Goal: Task Accomplishment & Management: Manage account settings

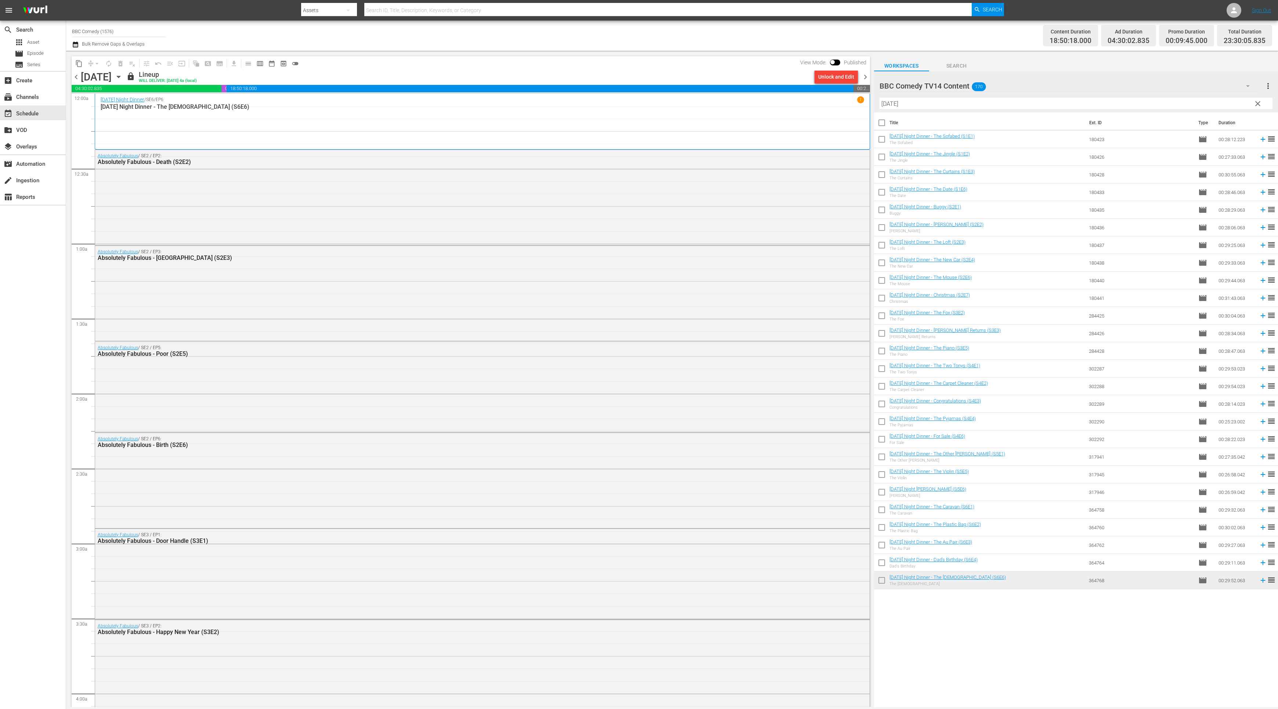
drag, startPoint x: 419, startPoint y: 52, endPoint x: 440, endPoint y: 42, distance: 22.5
click at [421, 51] on div "content_copy compress arrow_drop_down autorenew_outlined delete_forever_outline…" at bounding box center [469, 379] width 806 height 656
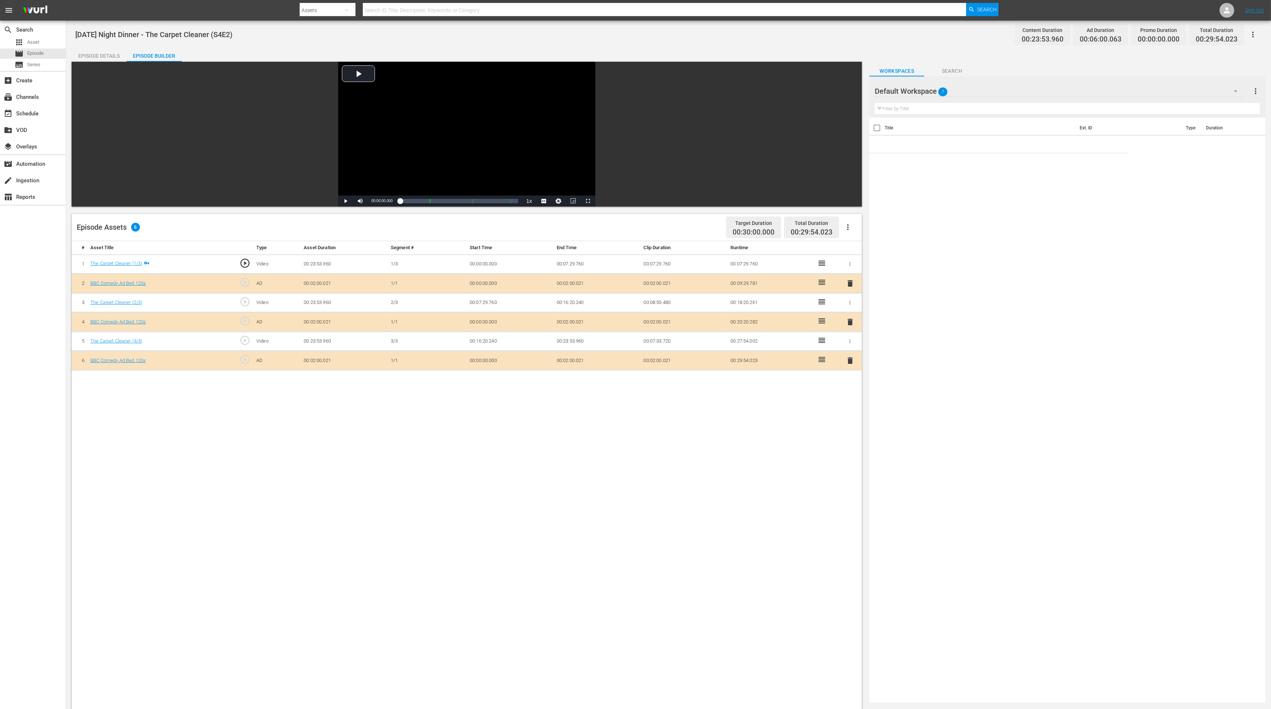
click at [850, 358] on span "delete" at bounding box center [850, 360] width 9 height 9
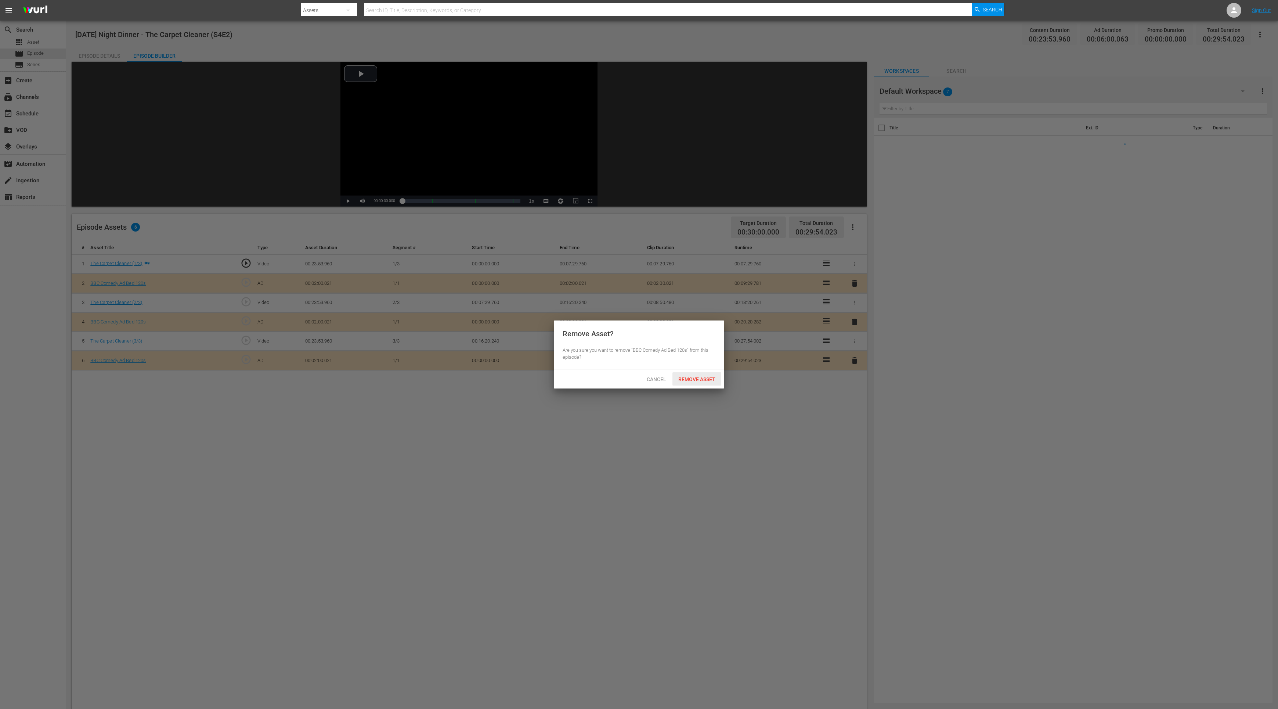
click at [706, 376] on span "Remove Asset" at bounding box center [697, 379] width 49 height 6
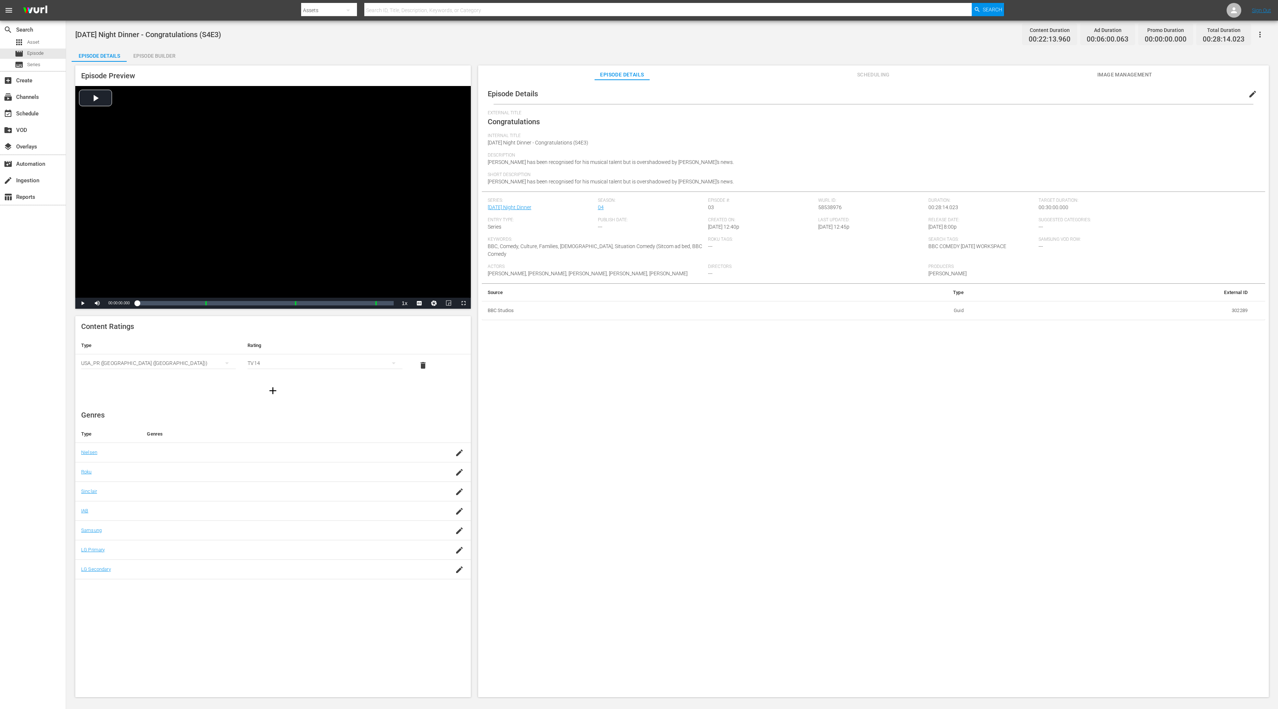
click at [159, 52] on div "Episode Builder" at bounding box center [154, 56] width 55 height 18
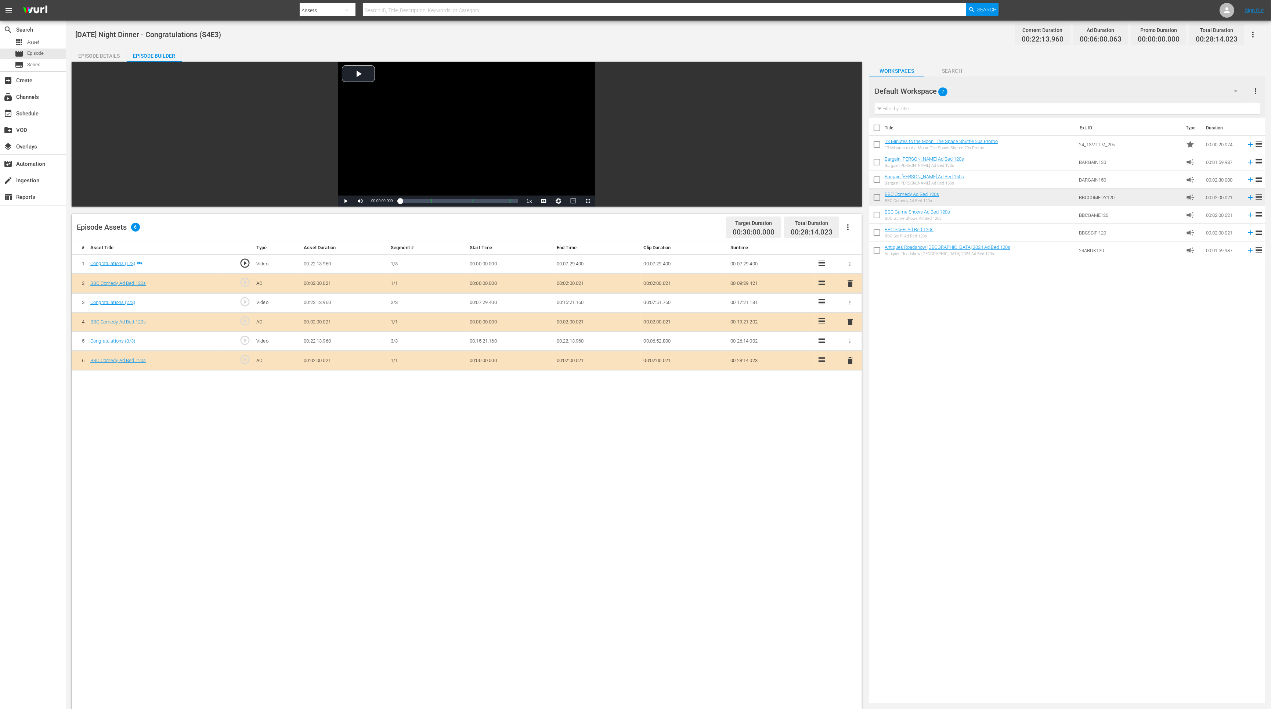
click at [848, 358] on span "delete" at bounding box center [850, 360] width 9 height 9
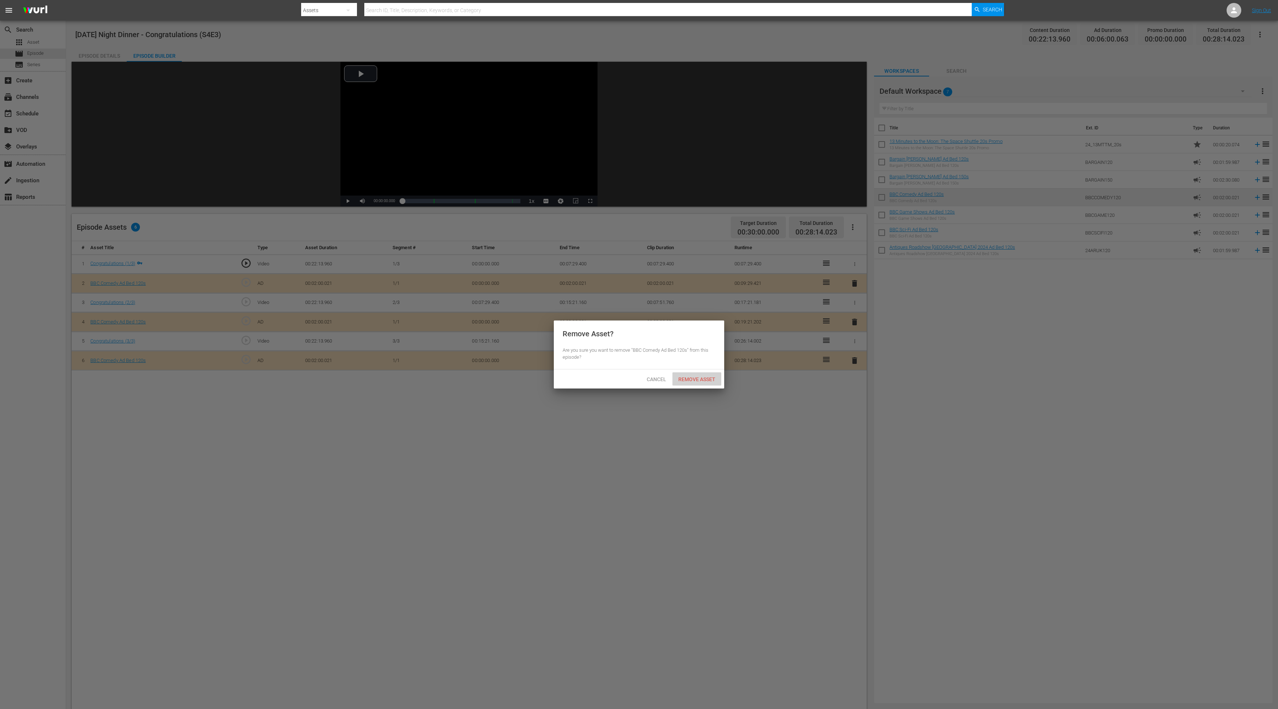
click at [692, 376] on span "Remove Asset" at bounding box center [697, 379] width 49 height 6
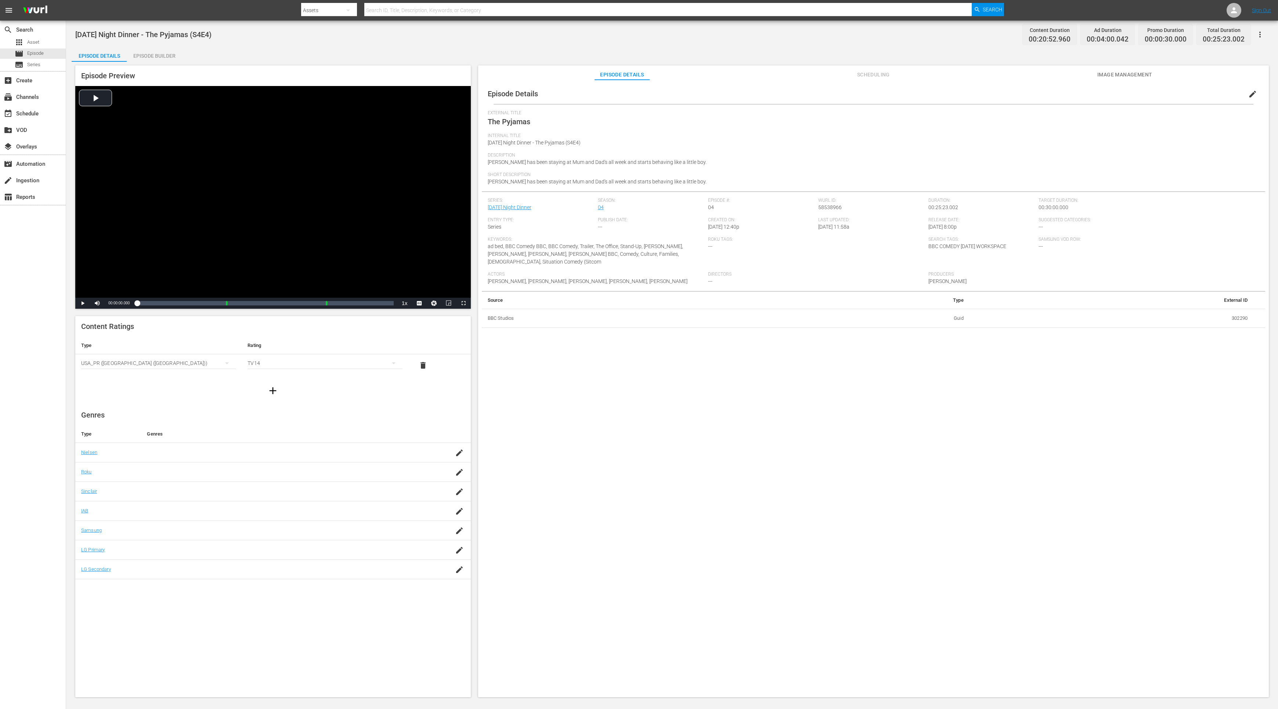
click at [159, 50] on div "Episode Builder" at bounding box center [154, 56] width 55 height 18
click at [169, 55] on div "Episode Builder" at bounding box center [154, 56] width 55 height 18
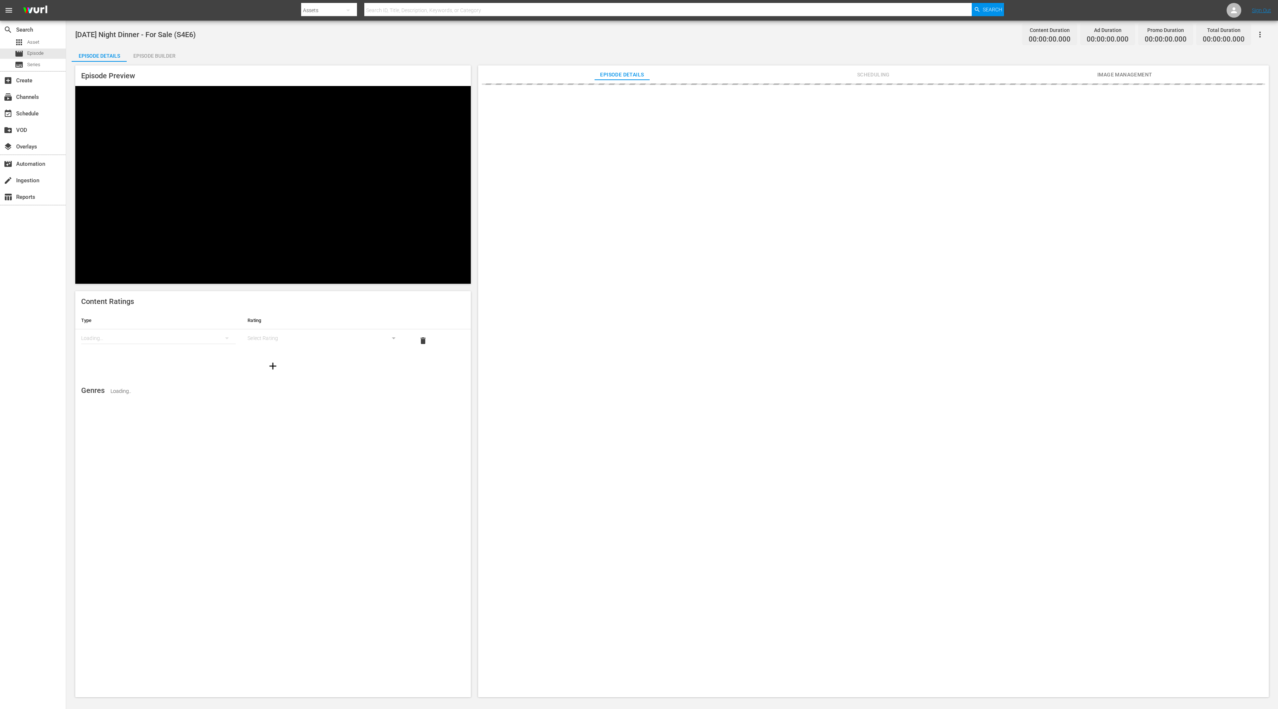
click at [150, 58] on div "Episode Builder" at bounding box center [154, 56] width 55 height 18
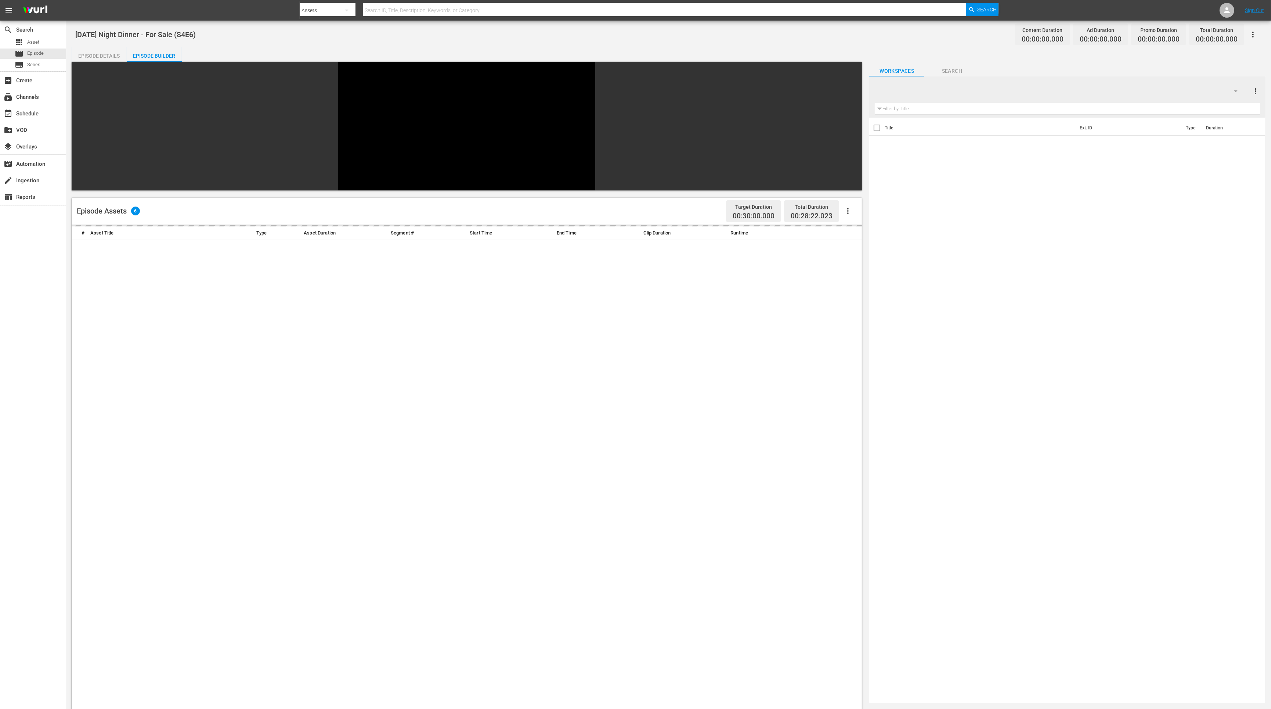
click at [96, 54] on div "Episode Details" at bounding box center [99, 56] width 55 height 18
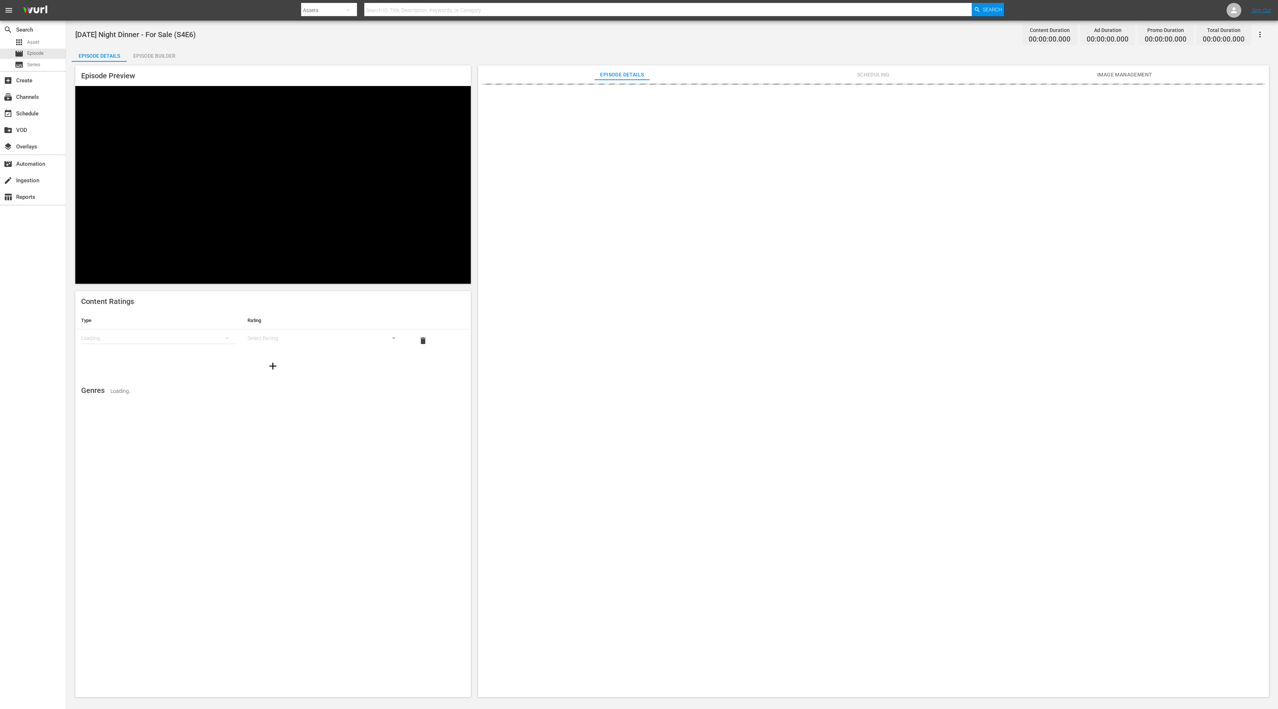
click at [152, 55] on div "Episode Builder" at bounding box center [154, 56] width 55 height 18
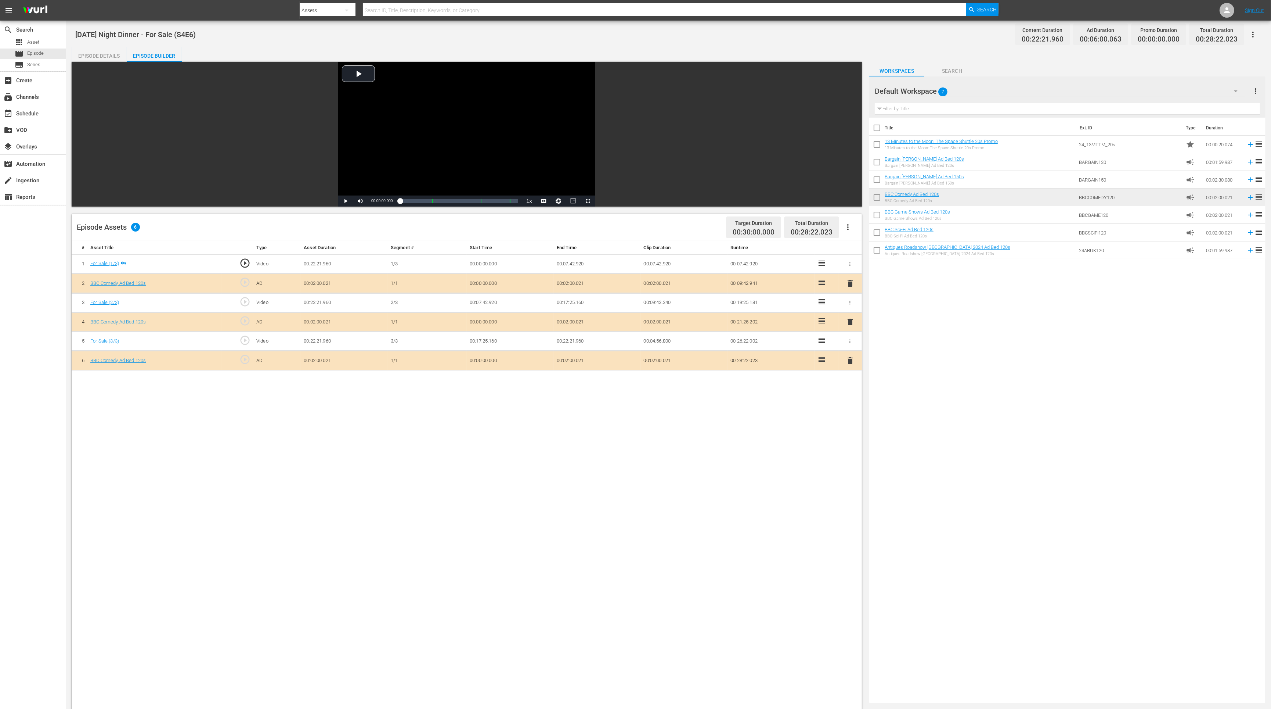
click at [844, 439] on div "# Asset Title Type Asset Duration Segment # Start Time End Time Clip Duration R…" at bounding box center [467, 567] width 790 height 653
click at [848, 357] on span "delete" at bounding box center [850, 360] width 9 height 9
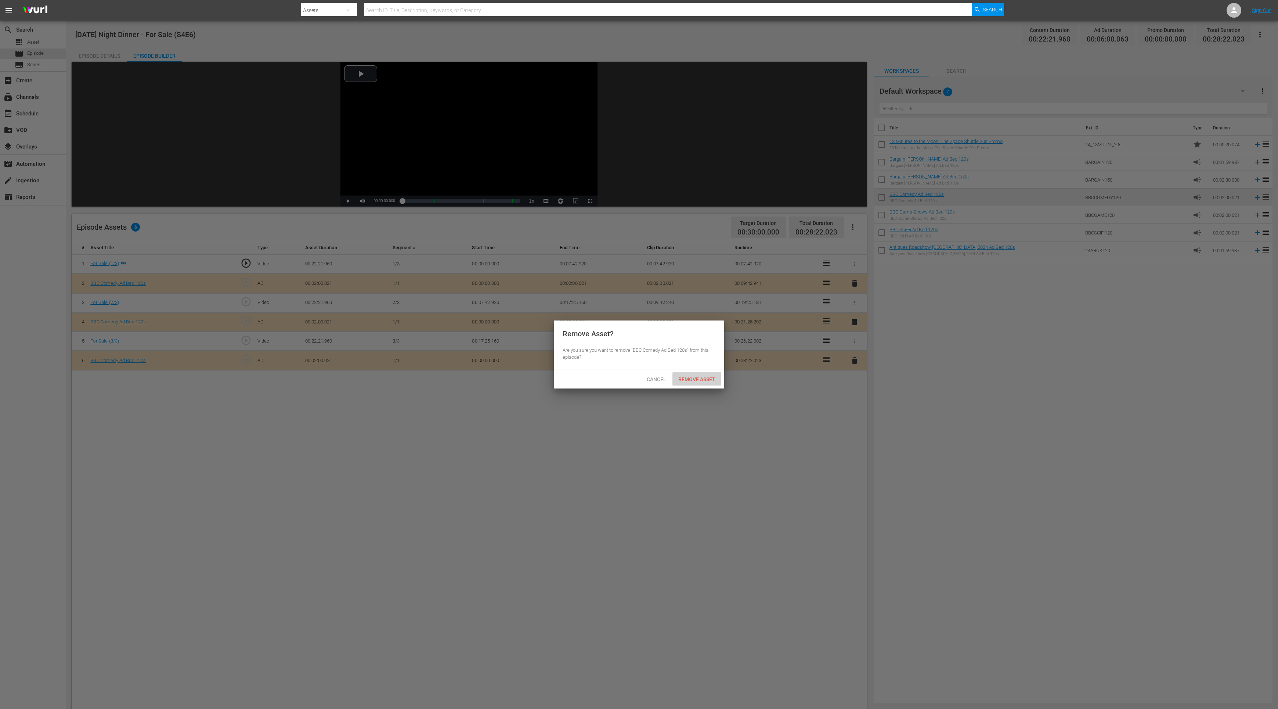
click at [693, 375] on div "Remove Asset" at bounding box center [697, 379] width 49 height 14
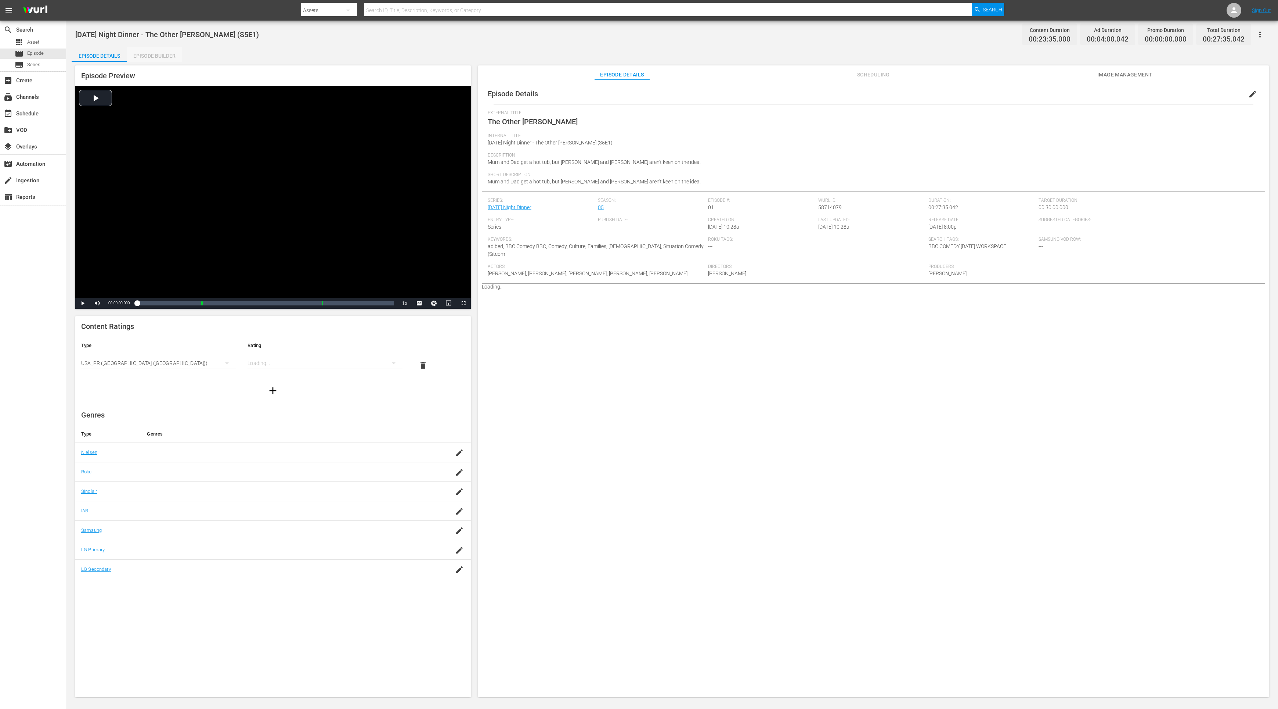
click at [158, 55] on div "Episode Builder" at bounding box center [154, 56] width 55 height 18
click at [148, 61] on div "Episode Builder" at bounding box center [154, 56] width 55 height 18
click at [154, 60] on div "Episode Builder" at bounding box center [154, 56] width 55 height 18
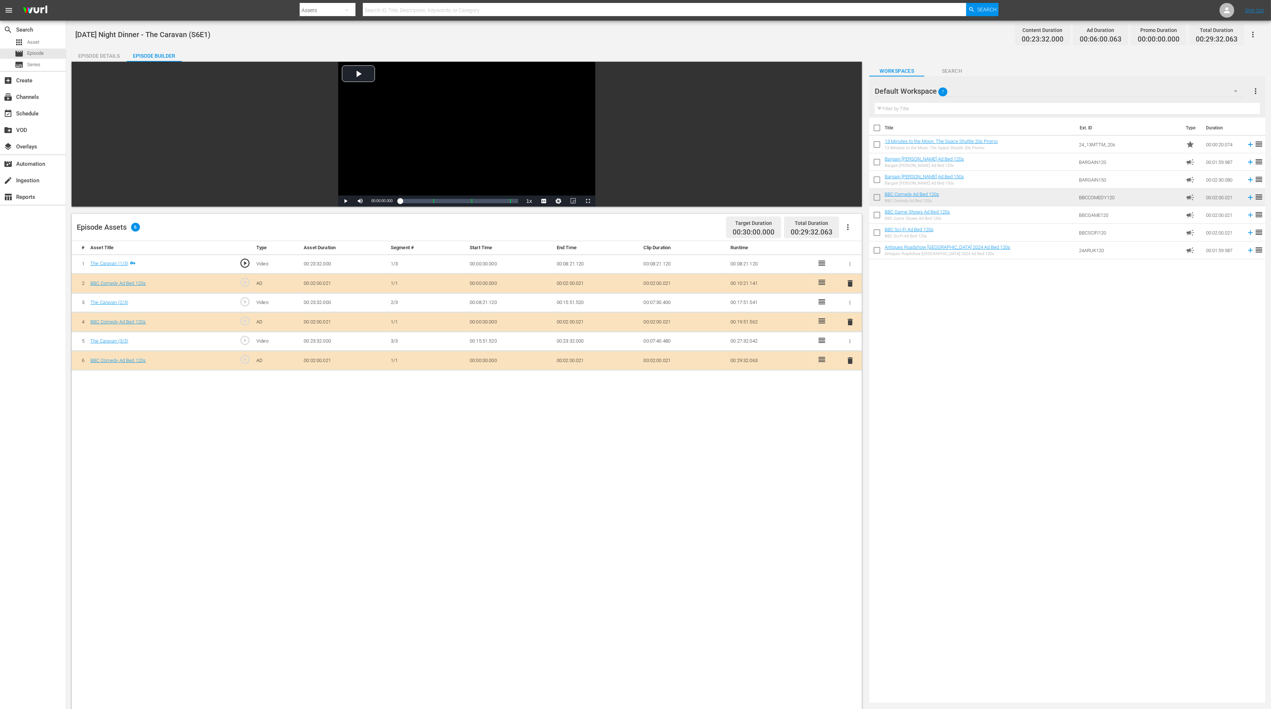
click at [853, 363] on span "delete" at bounding box center [850, 360] width 9 height 9
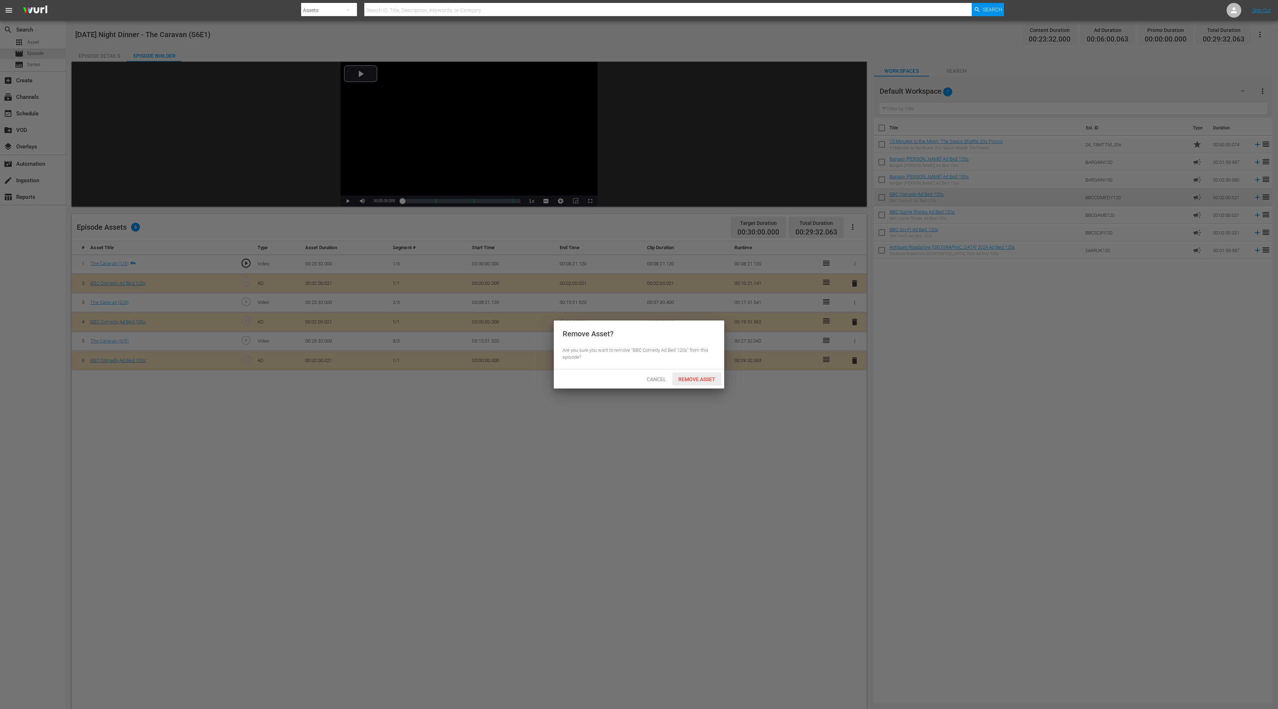
click at [689, 383] on div "Remove Asset" at bounding box center [697, 379] width 49 height 14
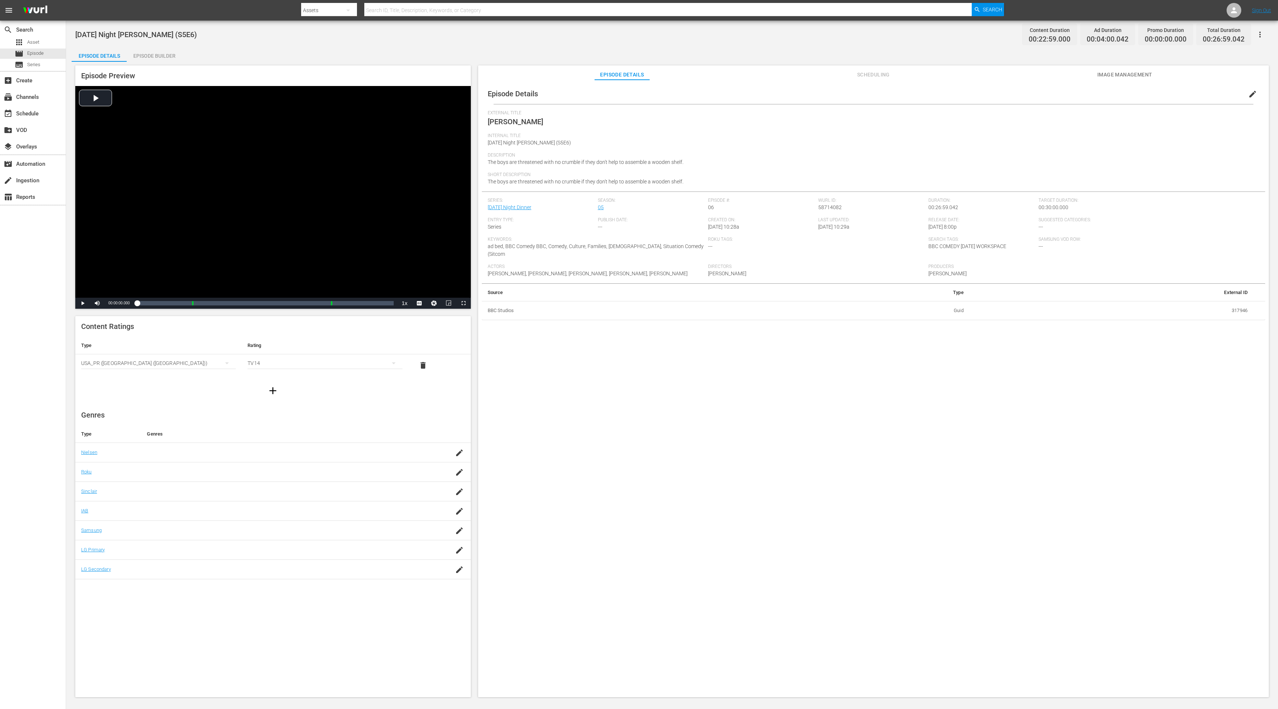
click at [152, 56] on div "Episode Builder" at bounding box center [154, 56] width 55 height 18
click at [143, 62] on div "Episode Preview Video Player is loading. Play Video Play Mute Current Time 00:0…" at bounding box center [672, 382] width 1201 height 641
click at [145, 57] on div "Episode Builder" at bounding box center [154, 56] width 55 height 18
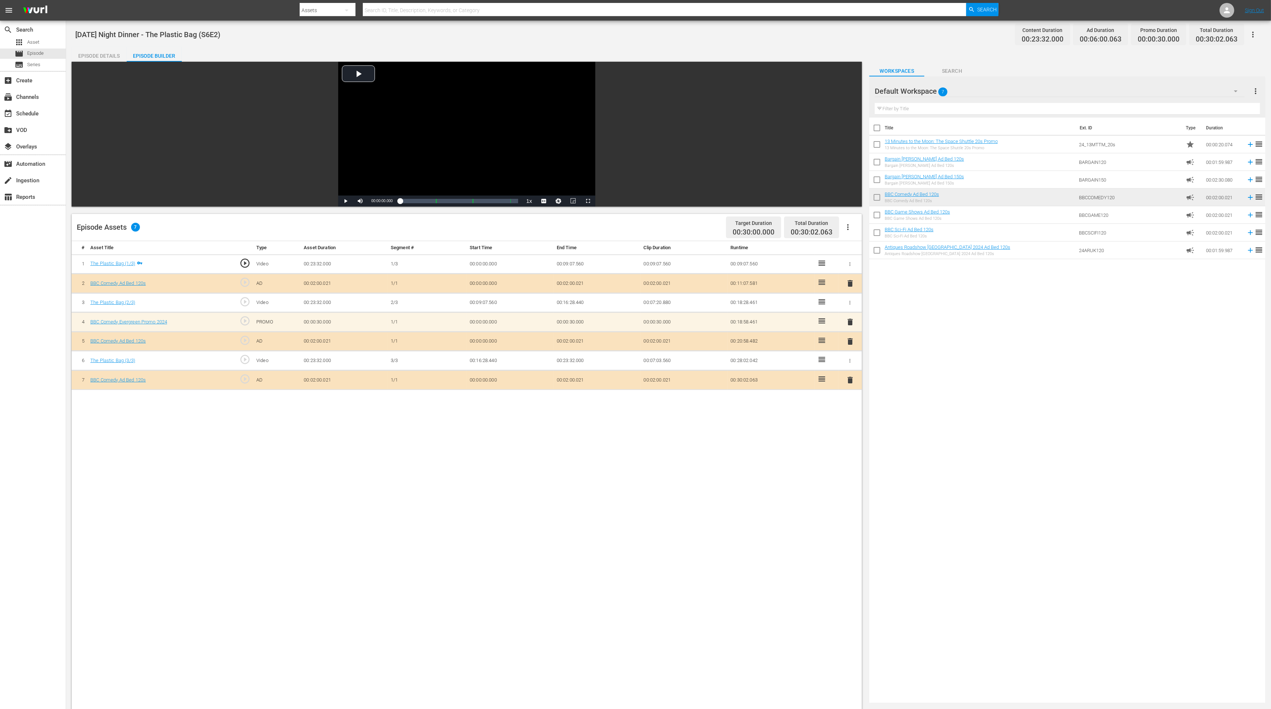
click at [853, 279] on span "delete" at bounding box center [850, 283] width 9 height 9
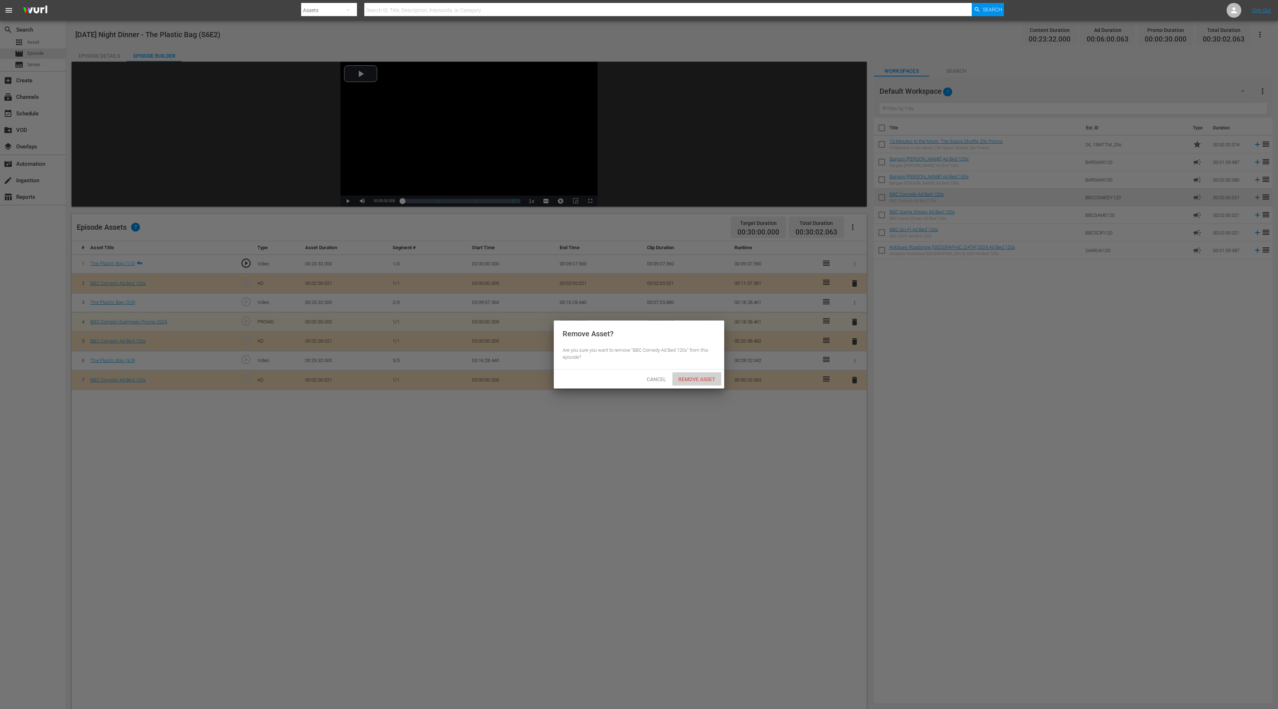
click at [711, 379] on span "Remove Asset" at bounding box center [697, 379] width 49 height 6
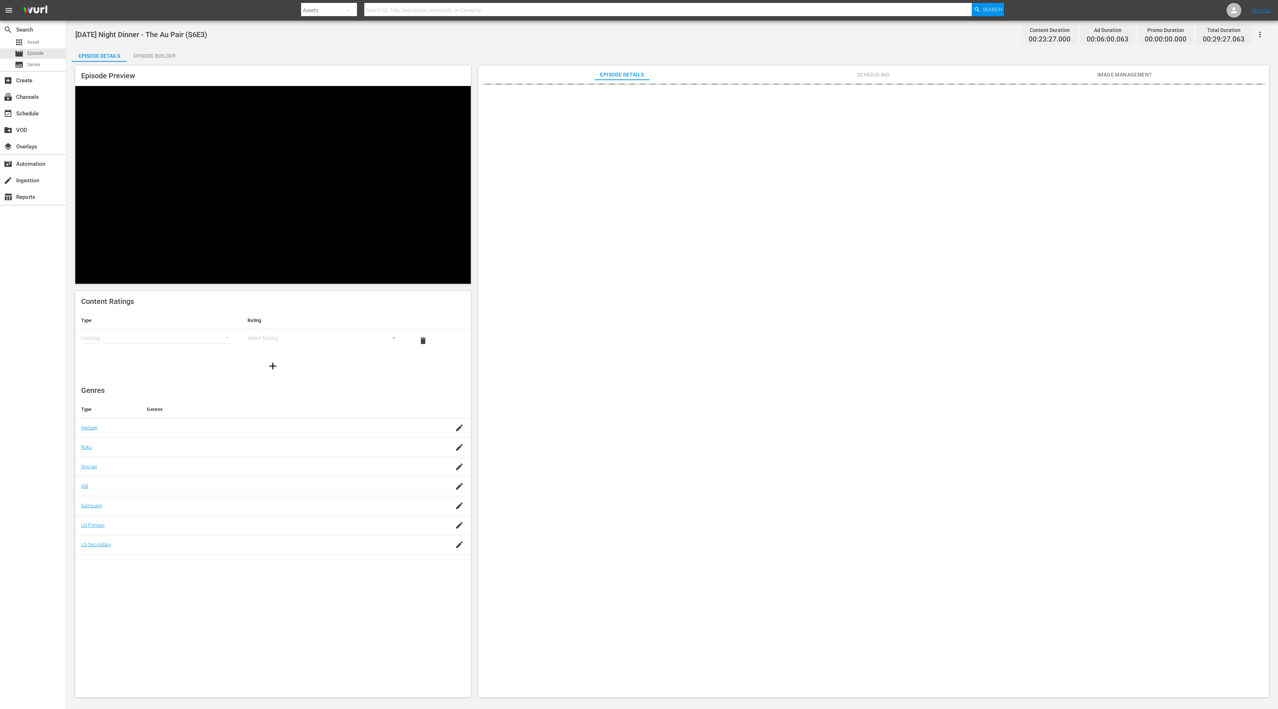
click at [154, 51] on div "Episode Builder" at bounding box center [154, 56] width 55 height 18
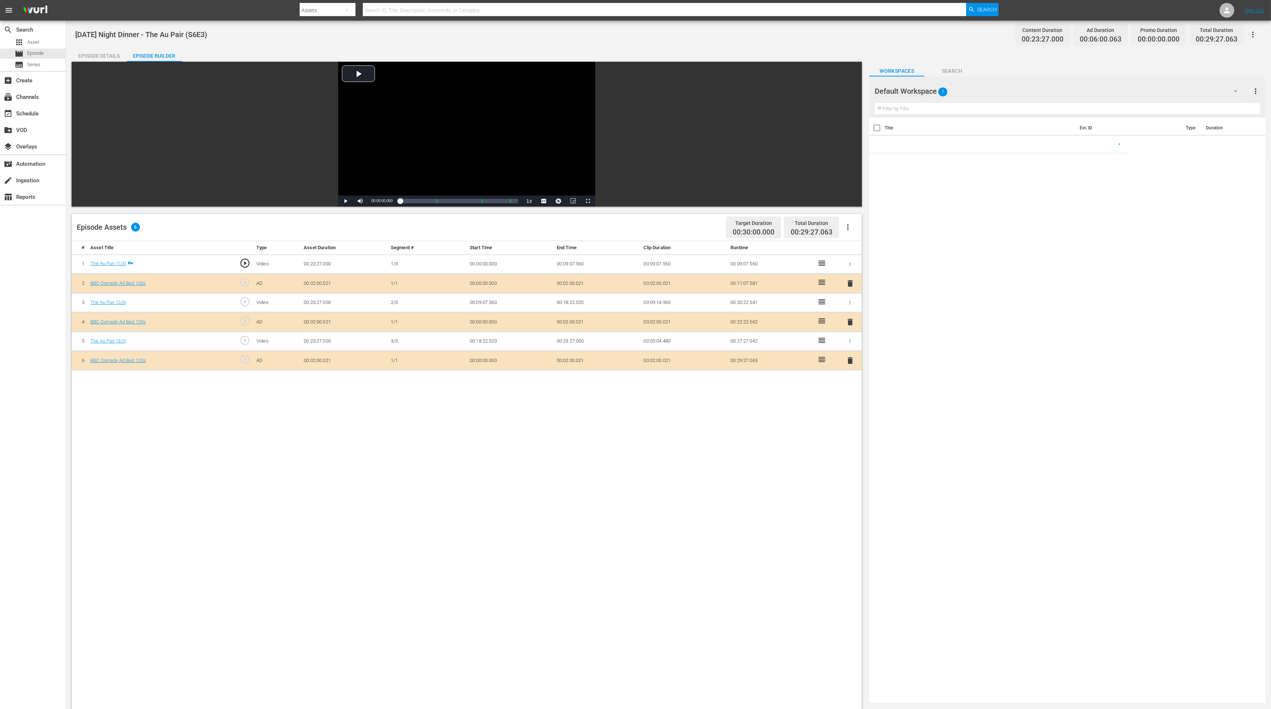
click at [851, 358] on span "delete" at bounding box center [850, 360] width 9 height 9
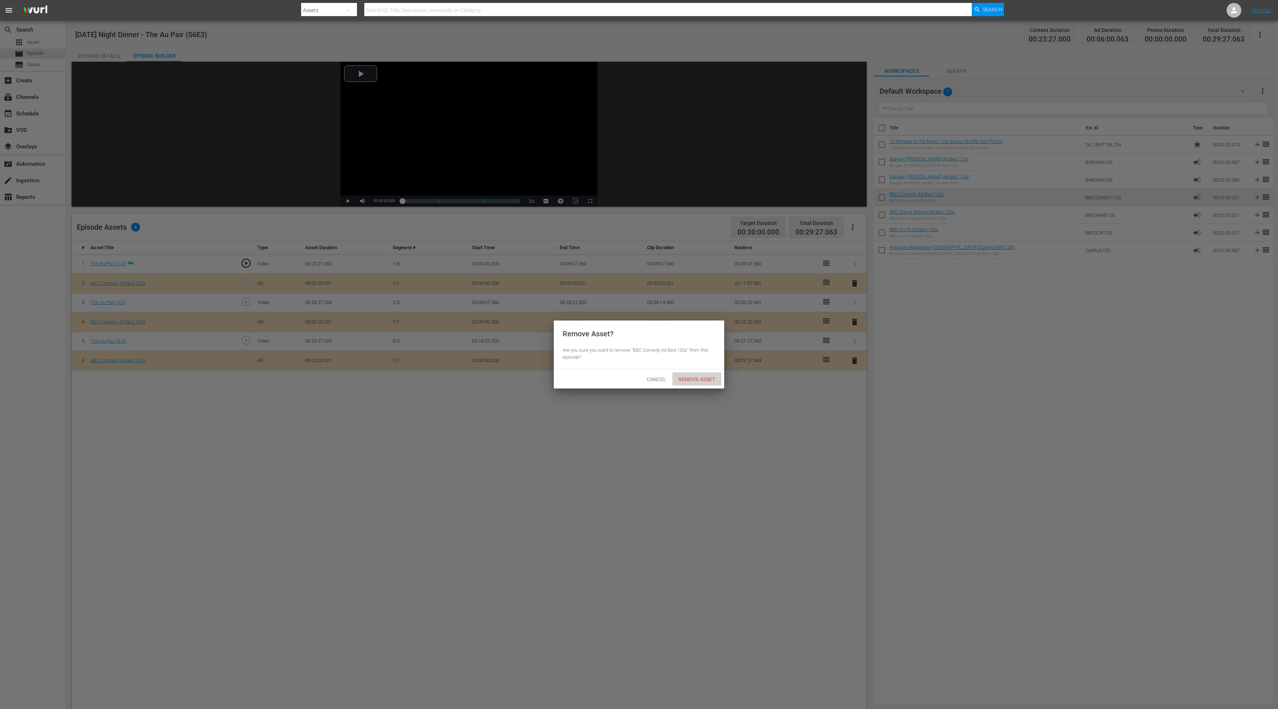
click at [703, 380] on span "Remove Asset" at bounding box center [697, 379] width 49 height 6
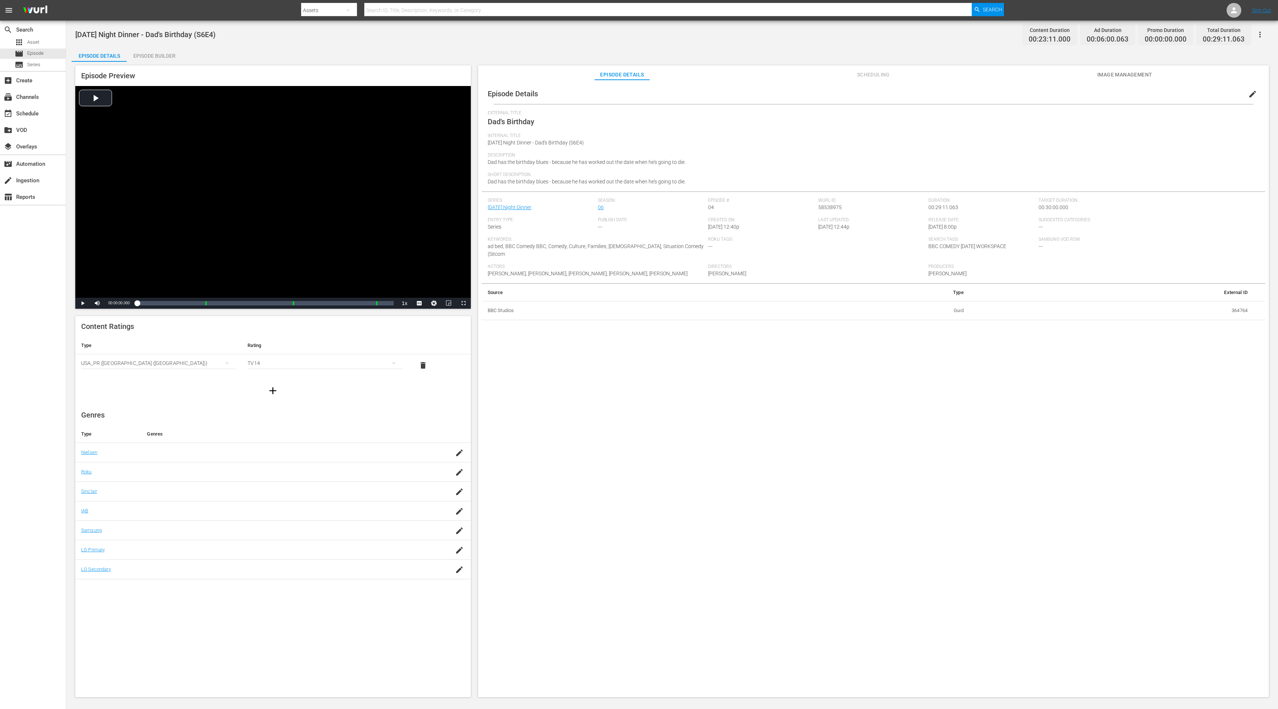
click at [163, 54] on div "Episode Builder" at bounding box center [154, 56] width 55 height 18
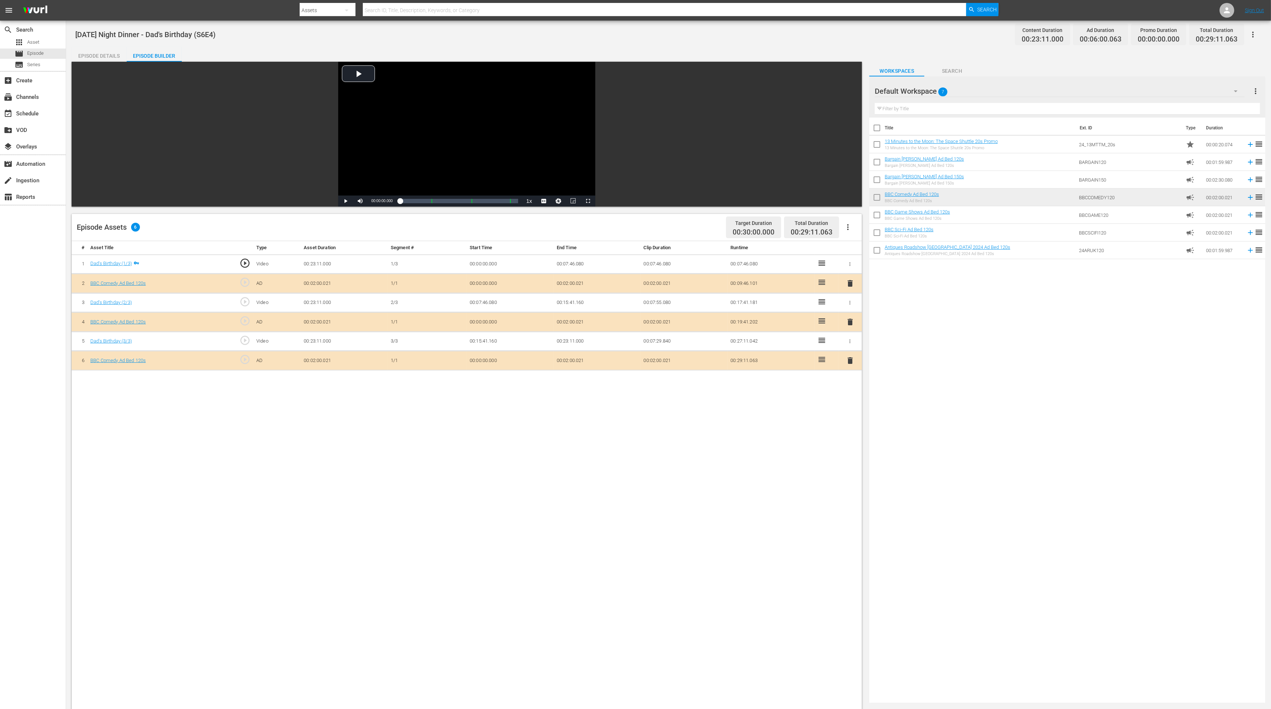
click at [851, 360] on span "delete" at bounding box center [850, 360] width 9 height 9
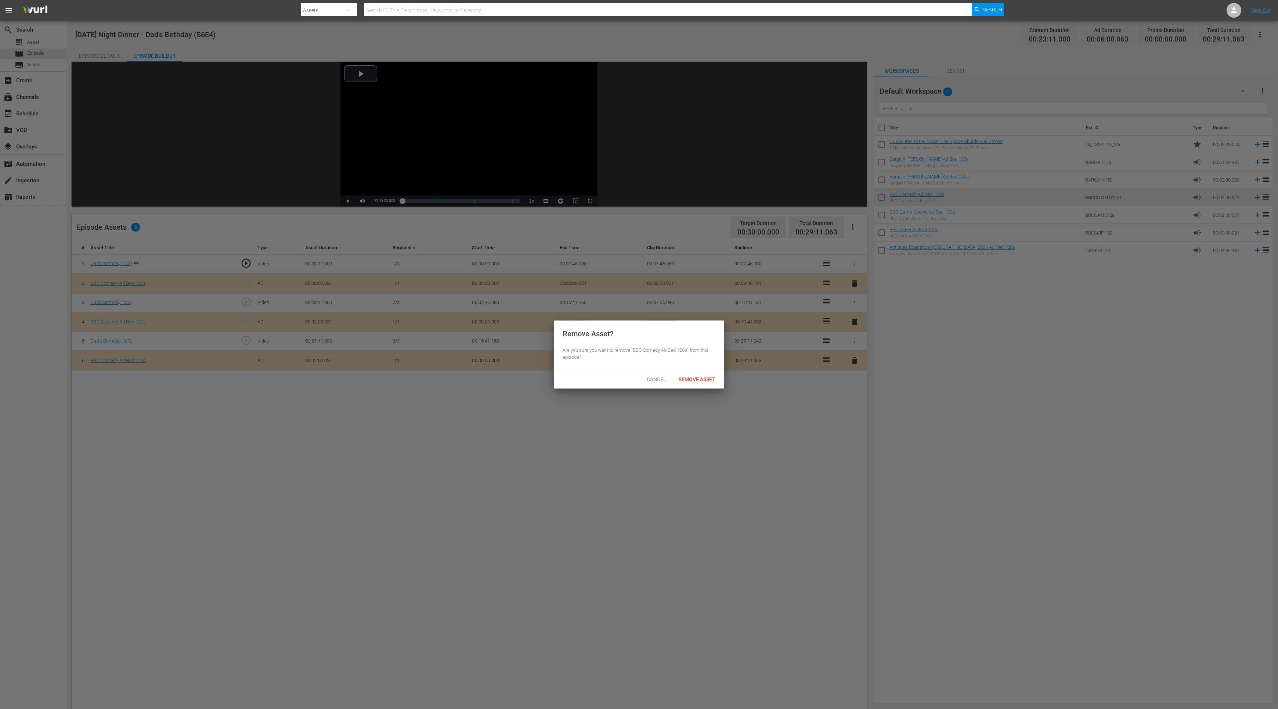
drag, startPoint x: 674, startPoint y: 372, endPoint x: 677, endPoint y: 375, distance: 3.9
click at [674, 373] on div "Cancel Remove Asset" at bounding box center [639, 378] width 170 height 19
click at [678, 377] on span "Remove Asset" at bounding box center [697, 379] width 49 height 6
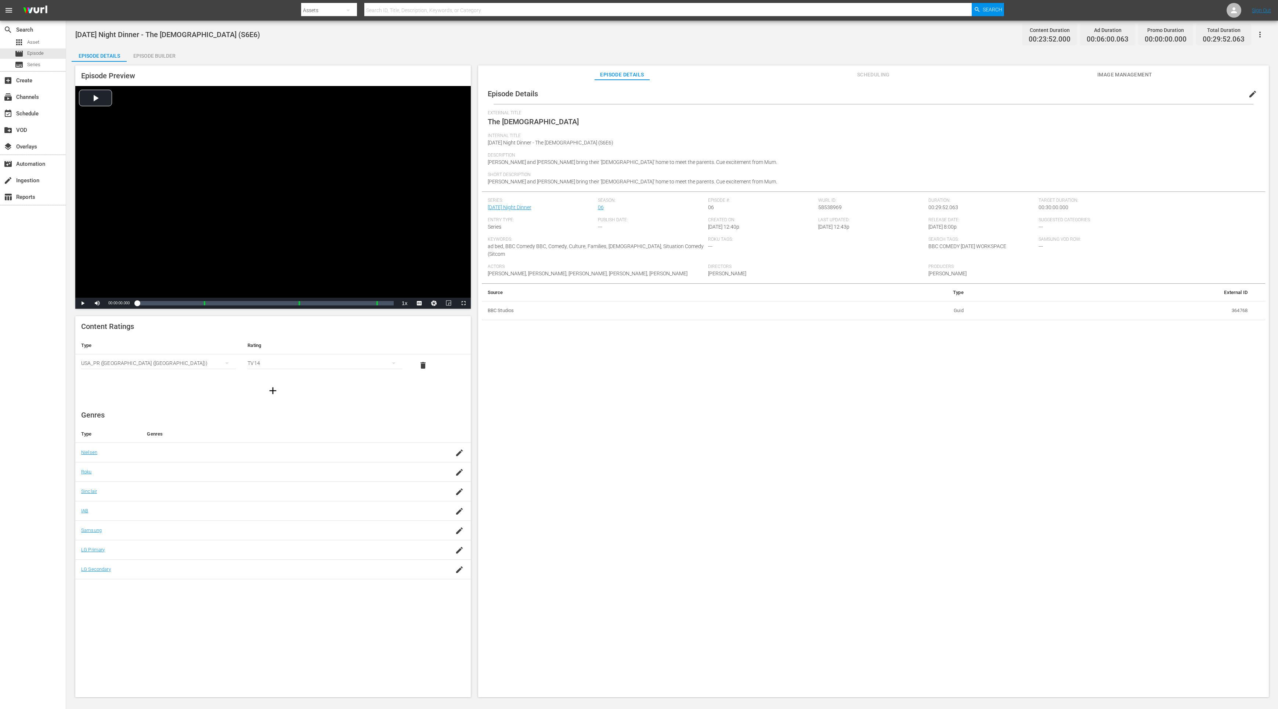
click at [143, 55] on div "Episode Builder" at bounding box center [154, 56] width 55 height 18
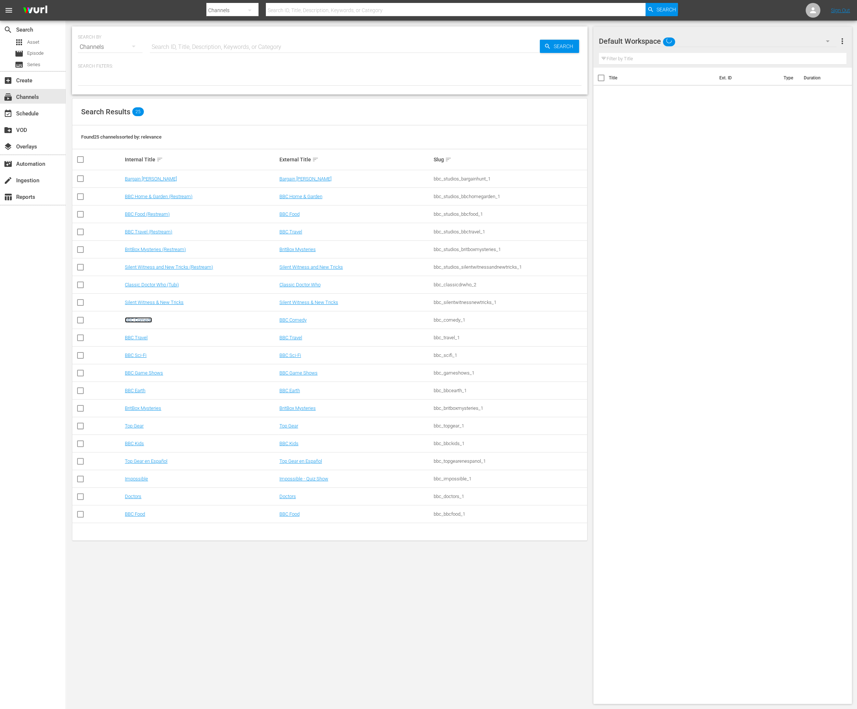
click at [143, 320] on link "BBC Comedy" at bounding box center [138, 320] width 27 height 6
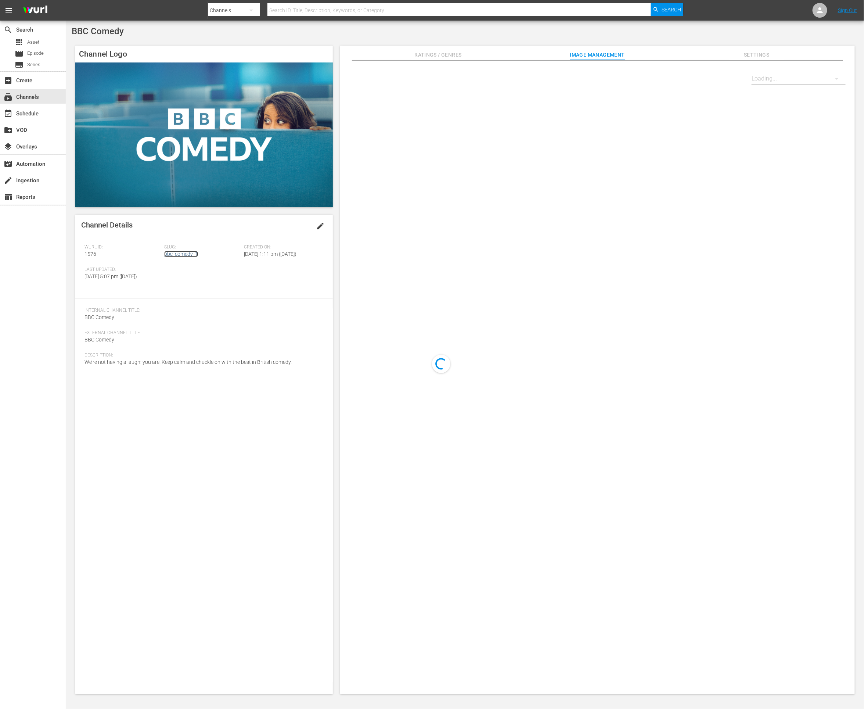
click at [169, 252] on link "bbc_comedy_1" at bounding box center [181, 254] width 34 height 6
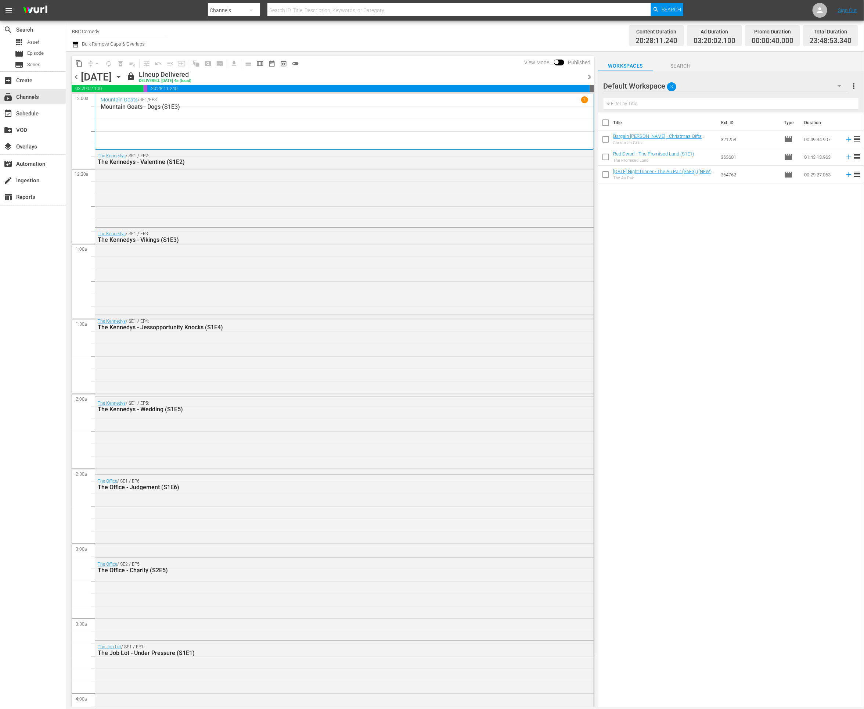
click at [123, 78] on icon "button" at bounding box center [119, 77] width 8 height 8
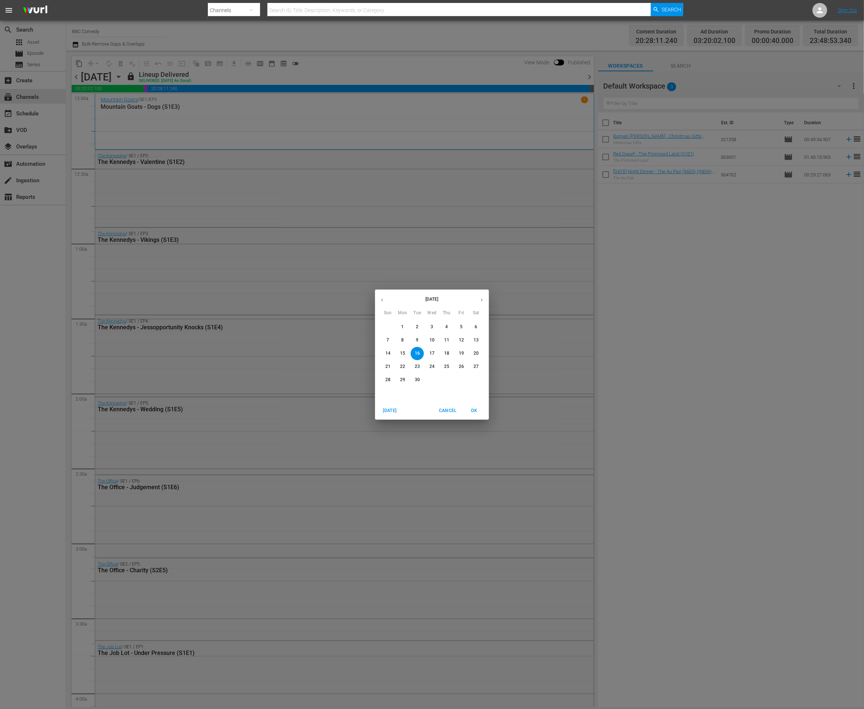
click at [383, 297] on icon "button" at bounding box center [382, 300] width 6 height 6
click at [461, 353] on p "15" at bounding box center [461, 353] width 5 height 6
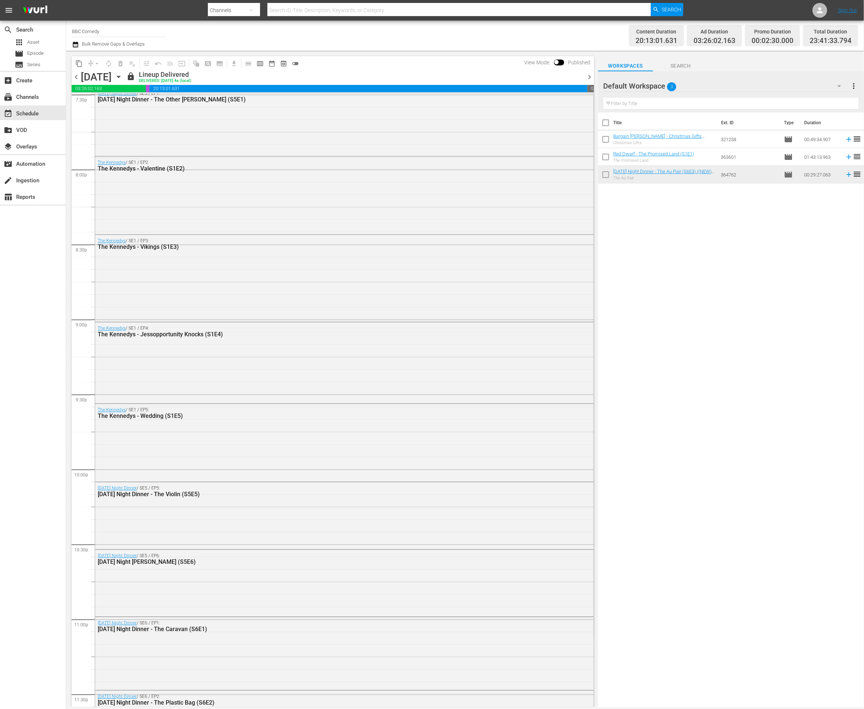
scroll to position [3053, 0]
